Goal: Navigation & Orientation: Find specific page/section

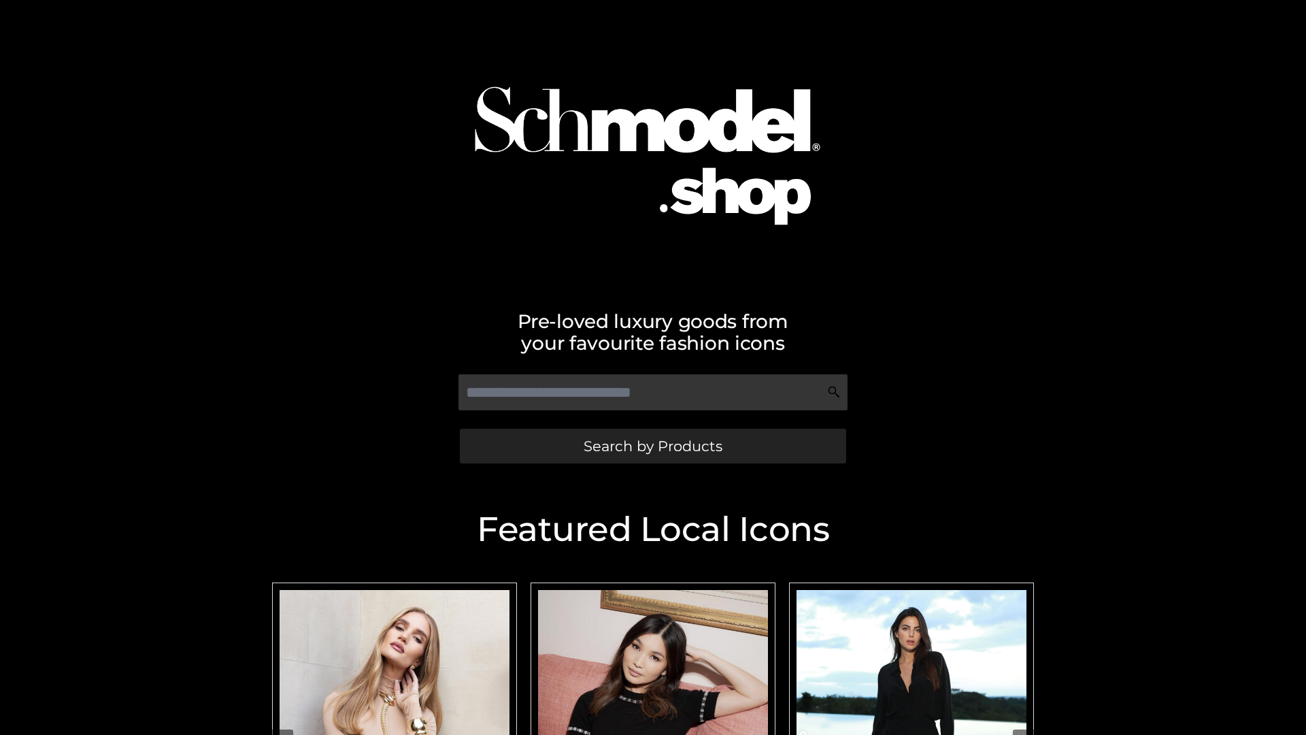
click at [652, 446] on span "Search by Products" at bounding box center [653, 446] width 139 height 14
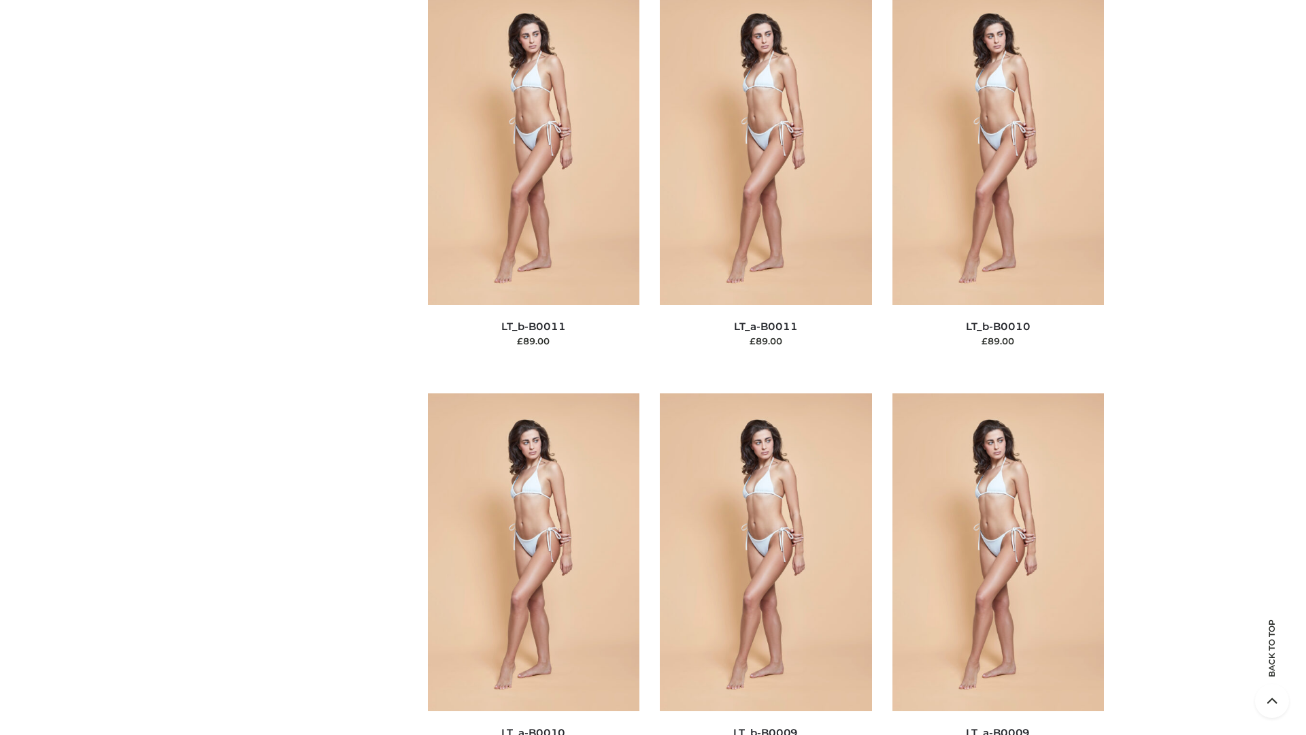
scroll to position [6109, 0]
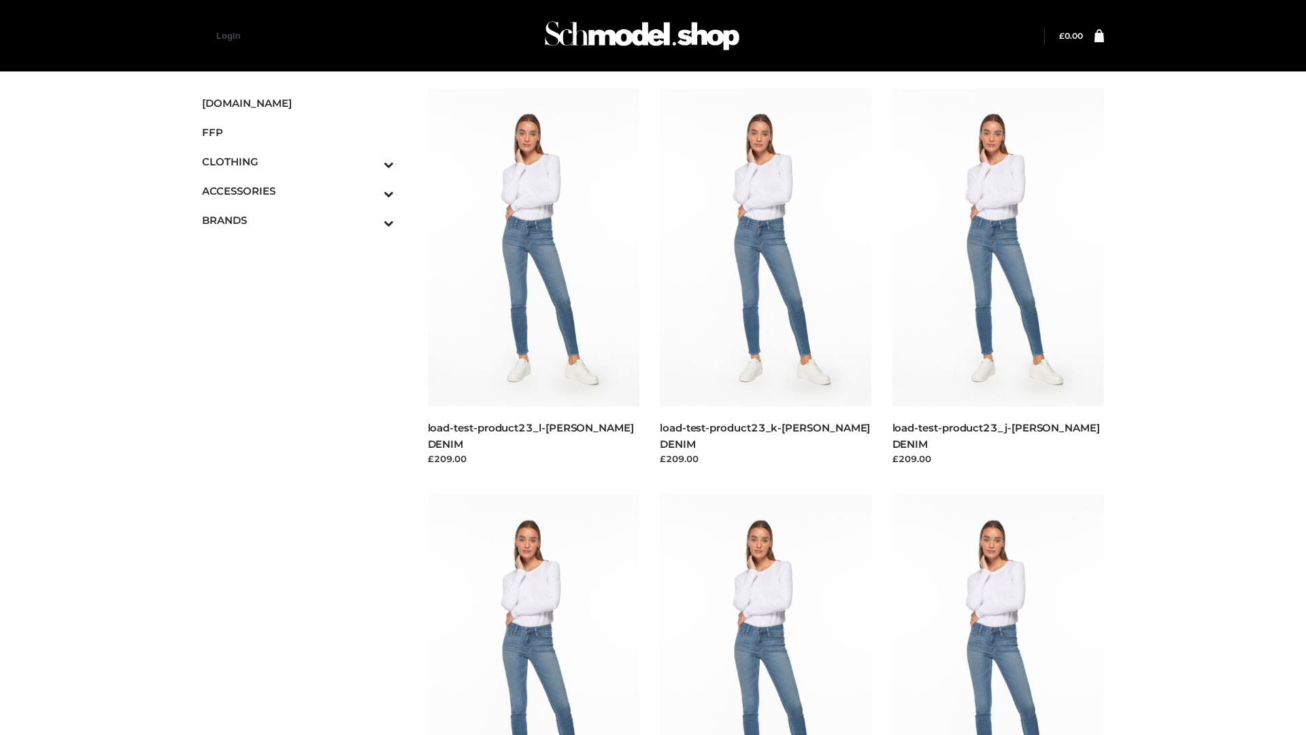
scroll to position [1193, 0]
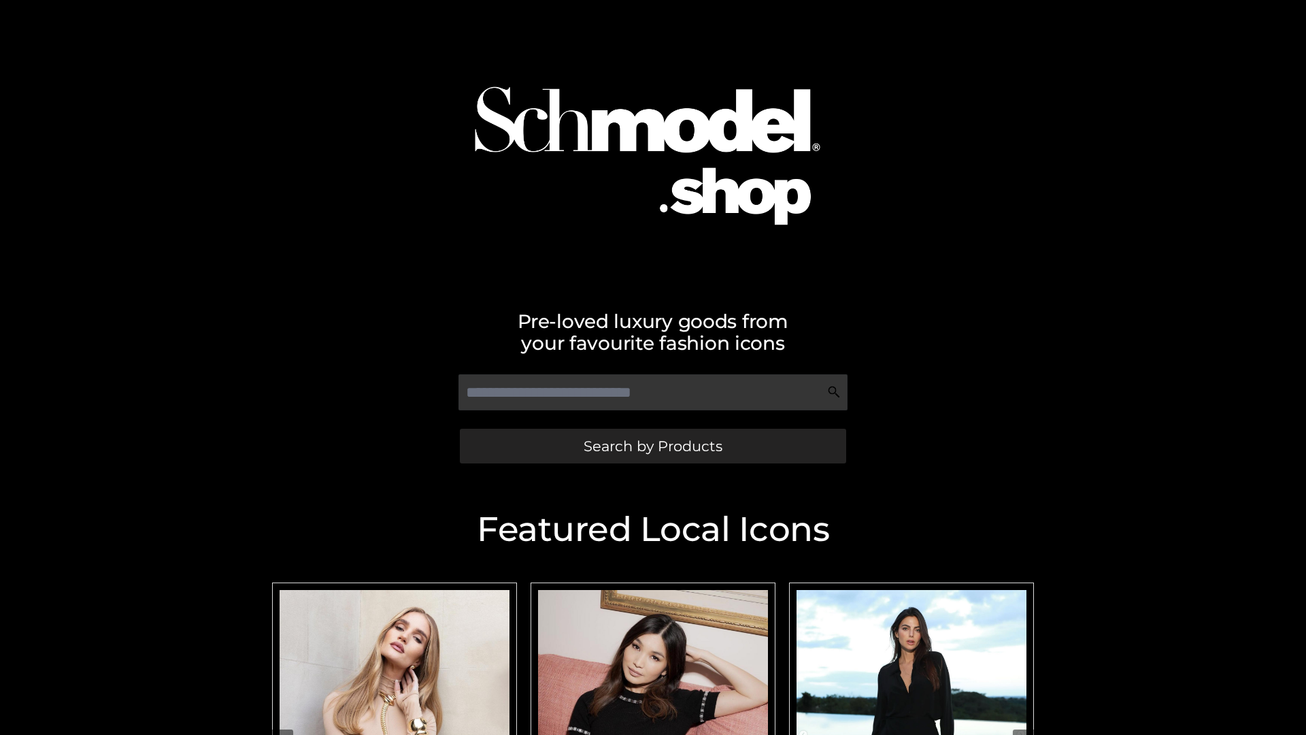
click at [652, 446] on span "Search by Products" at bounding box center [653, 446] width 139 height 14
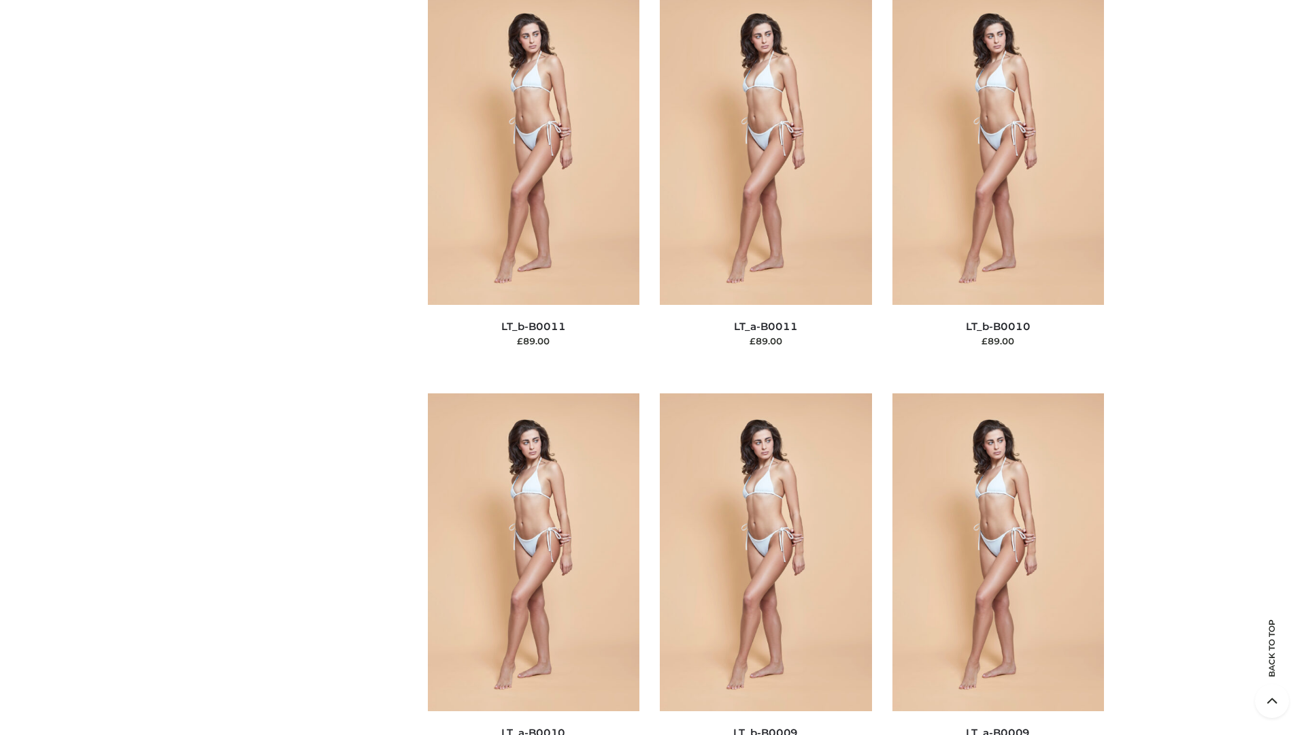
scroll to position [6109, 0]
